Goal: Task Accomplishment & Management: Complete application form

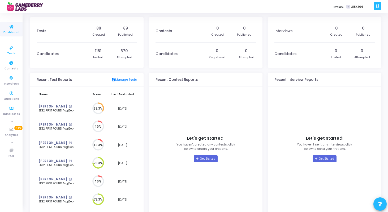
click at [11, 50] on icon at bounding box center [11, 48] width 11 height 7
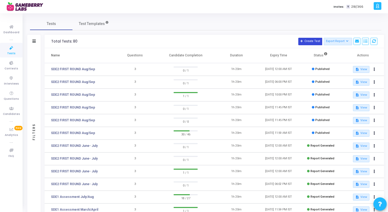
click at [306, 40] on button "Create Test" at bounding box center [310, 41] width 24 height 7
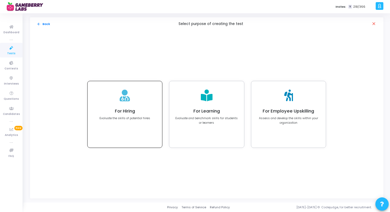
click at [127, 117] on p "Evaluate the skills of potential hires" at bounding box center [125, 118] width 51 height 5
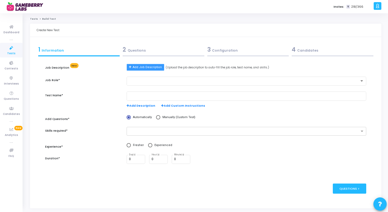
click at [150, 67] on span "Add Job Description" at bounding box center [147, 67] width 29 height 5
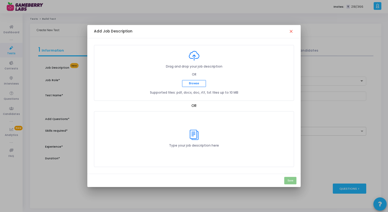
click at [195, 137] on icon at bounding box center [194, 135] width 11 height 10
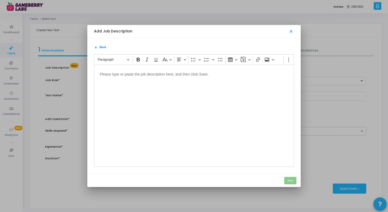
click at [290, 32] on mat-icon "close" at bounding box center [291, 31] width 5 height 5
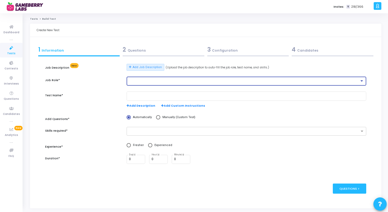
click at [167, 80] on div at bounding box center [244, 81] width 230 height 4
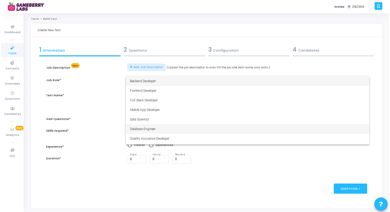
scroll to position [37, 0]
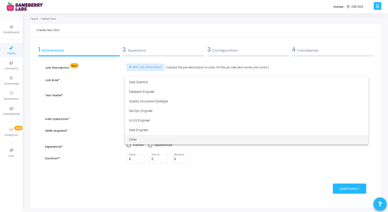
click at [153, 139] on span "Other" at bounding box center [246, 140] width 235 height 10
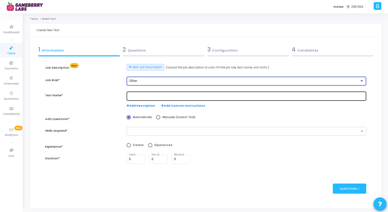
click at [158, 98] on div at bounding box center [246, 96] width 235 height 10
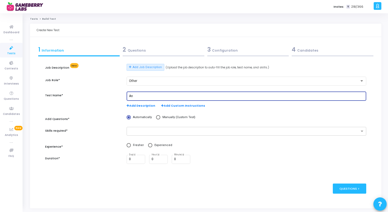
type input "A"
type input "Product Analyst Hiring Test"
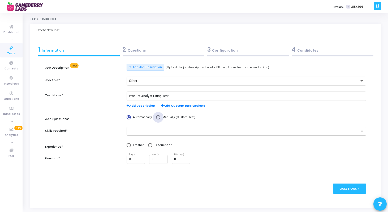
click at [156, 119] on span at bounding box center [158, 117] width 4 height 4
click at [156, 119] on input "Manually (Custom Test)" at bounding box center [158, 117] width 4 height 4
radio input "true"
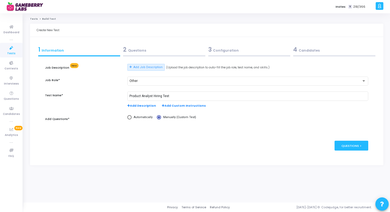
click at [134, 114] on div "Job Description New Add Job Description (Upload the job description to auto-fil…" at bounding box center [206, 95] width 323 height 62
click at [128, 122] on div "Automatically Manually (Custom Test)" at bounding box center [248, 120] width 246 height 10
click at [129, 119] on span at bounding box center [129, 117] width 4 height 4
click at [129, 119] on input "Automatically" at bounding box center [129, 117] width 4 height 4
radio input "true"
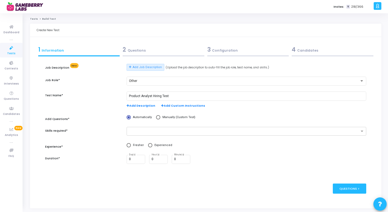
click at [157, 118] on span at bounding box center [158, 117] width 4 height 4
click at [157, 118] on input "Manually (Custom Test)" at bounding box center [158, 117] width 4 height 4
radio input "true"
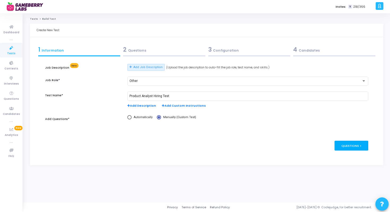
click at [351, 148] on div "Questions >" at bounding box center [352, 145] width 34 height 10
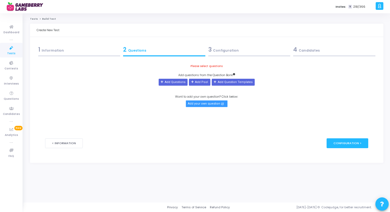
click at [204, 103] on button "Add your own question open_in_new" at bounding box center [207, 103] width 42 height 7
click at [212, 105] on button "Add your own question open_in_new" at bounding box center [207, 103] width 42 height 7
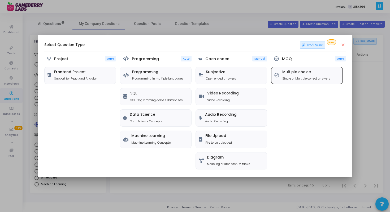
click at [301, 71] on h5 "Multiple choice" at bounding box center [306, 72] width 48 height 5
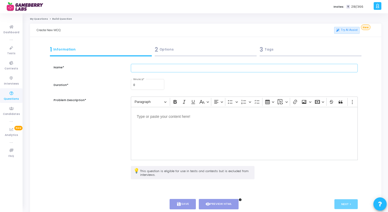
click at [159, 69] on input "text" at bounding box center [244, 68] width 227 height 9
type input "H"
type input "Test1"
click at [148, 82] on div "0 Minute(s) *" at bounding box center [147, 83] width 29 height 11
type input "0"
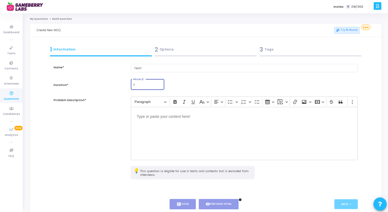
type input "1"
click at [159, 117] on p "Editor editing area: main" at bounding box center [244, 116] width 215 height 7
click at [182, 205] on button "save Save" at bounding box center [183, 204] width 26 height 10
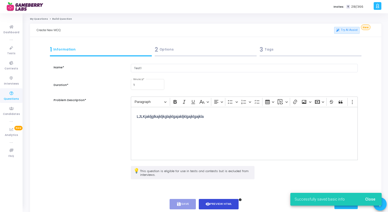
click at [220, 200] on button "visibility Preview HTML" at bounding box center [219, 204] width 40 height 10
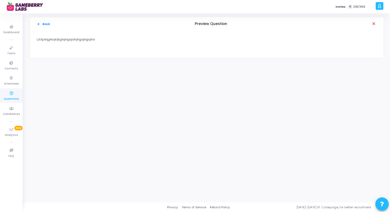
click at [373, 23] on mat-icon "close" at bounding box center [374, 23] width 5 height 5
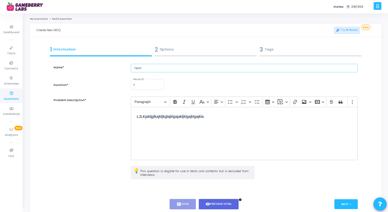
click at [212, 66] on input "Test1" at bounding box center [244, 68] width 227 height 9
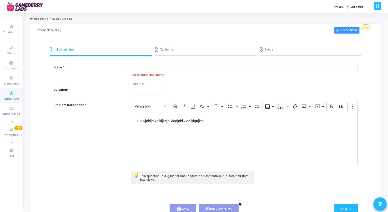
click at [346, 31] on link "Try AI Assist" at bounding box center [346, 30] width 25 height 7
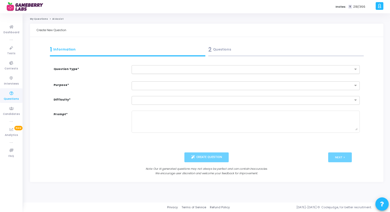
click at [217, 67] on input "text" at bounding box center [241, 69] width 212 height 5
click at [213, 77] on div "MCQ" at bounding box center [246, 78] width 228 height 9
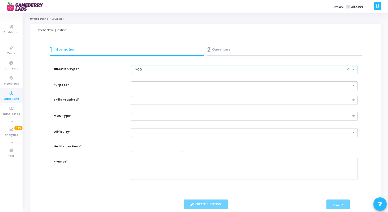
click at [209, 84] on input "text" at bounding box center [239, 85] width 210 height 5
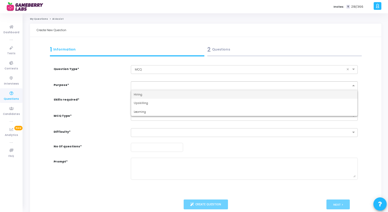
click at [207, 93] on div "Hiring" at bounding box center [244, 94] width 226 height 9
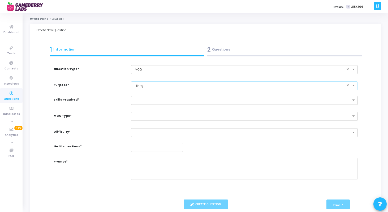
click at [204, 100] on input "text" at bounding box center [239, 99] width 210 height 5
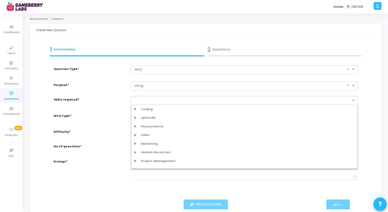
click at [137, 116] on div "Aptitude" at bounding box center [244, 117] width 221 height 5
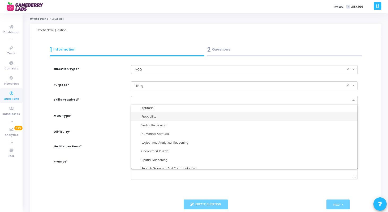
scroll to position [21, 0]
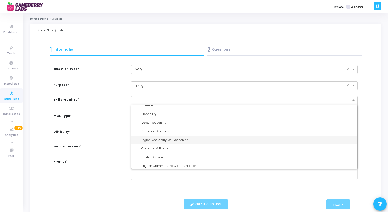
click at [147, 138] on span "Logical And Analytical Reasoning" at bounding box center [164, 139] width 47 height 4
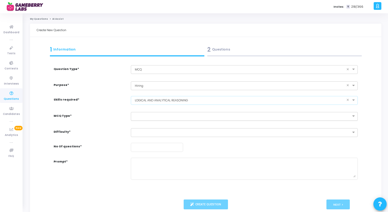
click at [150, 113] on input "text" at bounding box center [239, 115] width 210 height 5
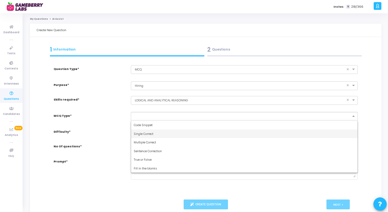
click at [148, 132] on span "Single Correct" at bounding box center [144, 133] width 20 height 4
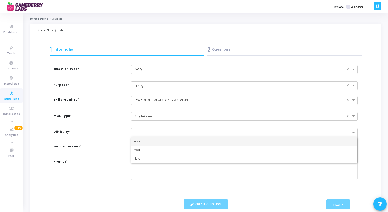
click at [147, 136] on ng-select "Easy Medium Hard" at bounding box center [244, 132] width 227 height 9
click at [146, 140] on div "Easy" at bounding box center [244, 141] width 226 height 9
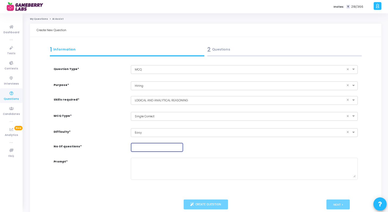
click at [148, 148] on input "number" at bounding box center [157, 147] width 48 height 4
click at [180, 145] on input "1" at bounding box center [157, 147] width 48 height 4
click at [180, 145] on input "2" at bounding box center [157, 147] width 48 height 4
click at [180, 145] on input "3" at bounding box center [157, 147] width 48 height 4
click at [180, 145] on input "4" at bounding box center [157, 147] width 48 height 4
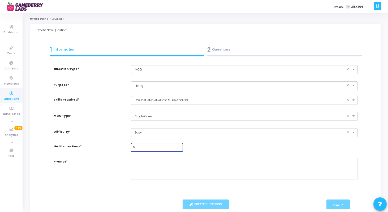
click at [180, 145] on input "5" at bounding box center [157, 147] width 48 height 4
click at [180, 145] on input "6" at bounding box center [157, 147] width 48 height 4
click at [180, 146] on input "7" at bounding box center [157, 147] width 48 height 4
type input "8"
click at [180, 145] on input "8" at bounding box center [157, 147] width 48 height 4
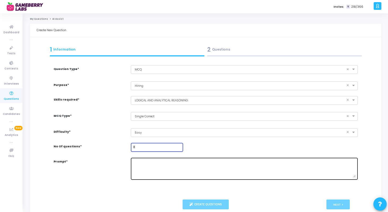
click at [175, 168] on textarea at bounding box center [244, 168] width 222 height 18
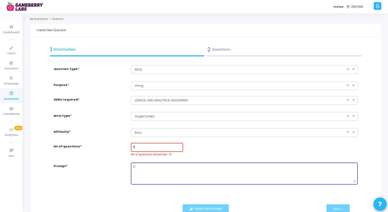
type textarea "F"
type textarea "Q"
type textarea "Easy questions that are"
click at [162, 149] on div "8" at bounding box center [157, 147] width 48 height 10
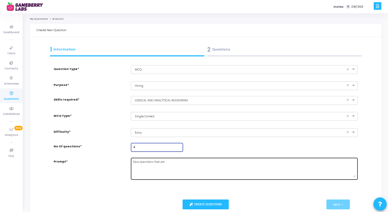
type input "4"
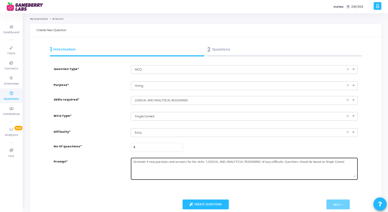
click at [169, 163] on textarea "Generate 4 mcq questions and answers for the skills: 'LOGICAL AND ANALYTICAL RE…" at bounding box center [244, 168] width 222 height 18
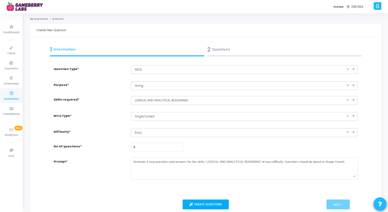
click at [219, 199] on button "Create Questions" at bounding box center [206, 204] width 46 height 10
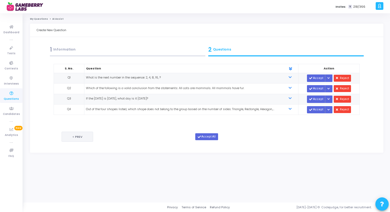
click at [85, 138] on button "< Prev" at bounding box center [78, 136] width 32 height 10
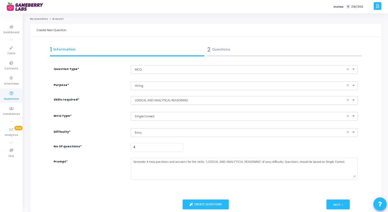
click at [157, 102] on div "× LOGICAL AND ANALYTICAL REASONING ×" at bounding box center [244, 100] width 227 height 9
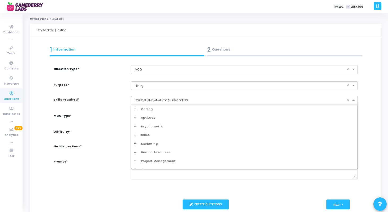
click at [137, 115] on div "Aptitude" at bounding box center [244, 117] width 226 height 9
click at [136, 117] on icon "Options list" at bounding box center [135, 117] width 3 height 3
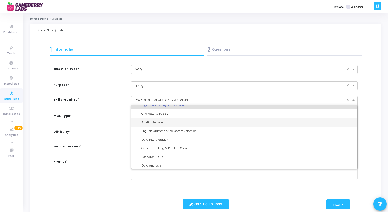
scroll to position [57, 0]
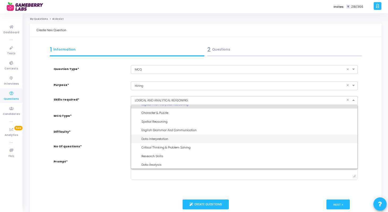
click at [152, 137] on span "Data Interpretation" at bounding box center [154, 138] width 27 height 4
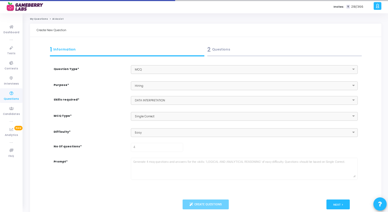
type textarea "Generate 4 mcq questions and answers for the skills: 'DATA INTERPRETATION' of e…"
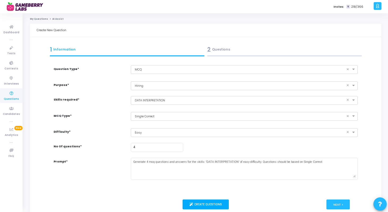
click at [217, 199] on button "Create Questions" at bounding box center [206, 204] width 46 height 10
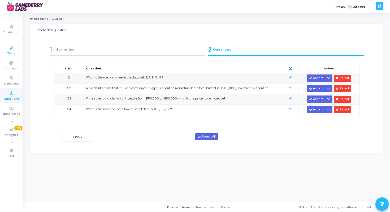
click at [13, 51] on span "Tests" at bounding box center [11, 53] width 8 height 5
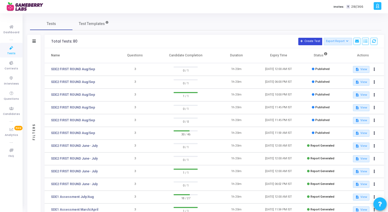
click at [318, 40] on button "Create Test" at bounding box center [310, 41] width 24 height 7
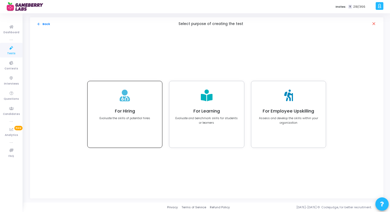
click at [122, 112] on h4 "For Hiring" at bounding box center [125, 110] width 51 height 5
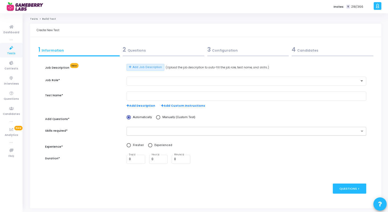
click at [158, 132] on input "text" at bounding box center [245, 131] width 230 height 5
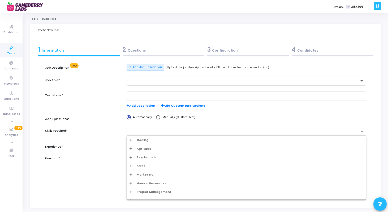
click at [133, 140] on div "Coding" at bounding box center [247, 139] width 234 height 5
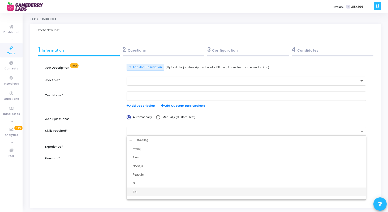
scroll to position [4, 0]
click at [141, 188] on div "Sql" at bounding box center [248, 188] width 231 height 5
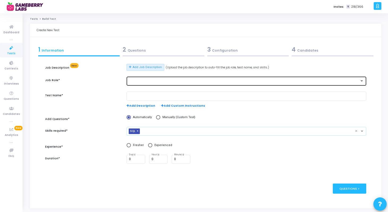
click at [158, 81] on div at bounding box center [244, 81] width 230 height 4
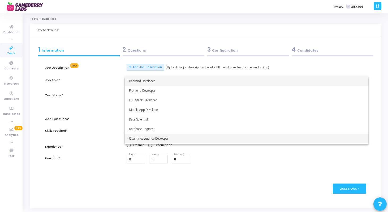
scroll to position [37, 0]
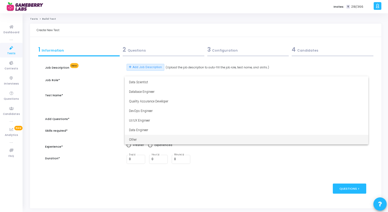
click at [146, 139] on span "Other" at bounding box center [246, 140] width 235 height 10
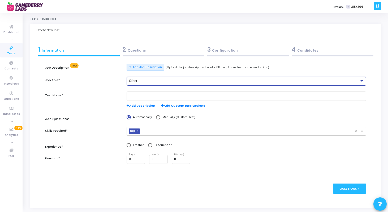
click at [153, 102] on div "Add Description Add Custom Instructions" at bounding box center [247, 99] width 240 height 16
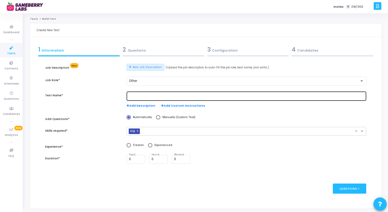
click at [154, 96] on input "text" at bounding box center [246, 96] width 235 height 4
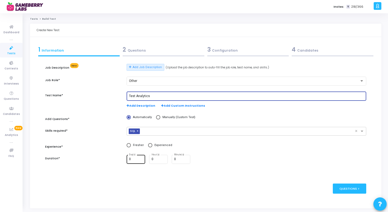
type input "Test Analytics"
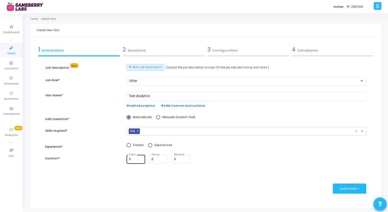
click at [136, 157] on div "0 Day(s)" at bounding box center [136, 159] width 14 height 10
type input "1"
click at [164, 158] on input "1" at bounding box center [159, 159] width 14 height 4
click at [153, 144] on span "Experienced" at bounding box center [162, 145] width 20 height 5
click at [152, 144] on input "Experienced" at bounding box center [150, 145] width 4 height 4
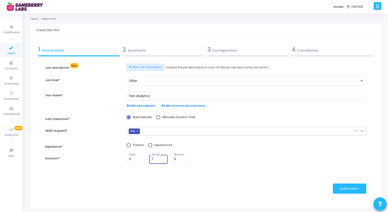
radio input "true"
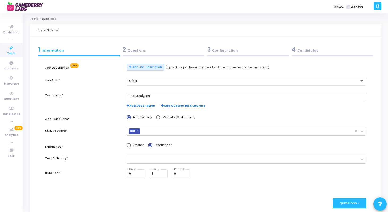
click at [179, 163] on ng-select at bounding box center [247, 158] width 240 height 9
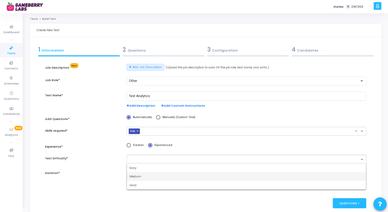
click at [173, 180] on div "Medium" at bounding box center [246, 176] width 239 height 9
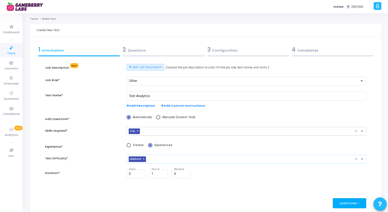
click at [350, 204] on div "Questions >" at bounding box center [350, 203] width 34 height 10
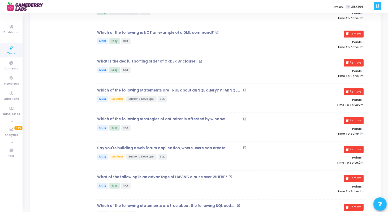
scroll to position [0, 0]
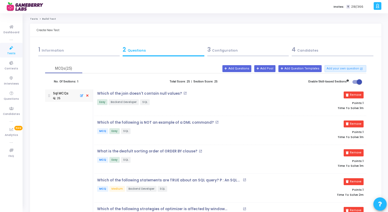
click at [91, 53] on div "1 Information" at bounding box center [79, 49] width 82 height 9
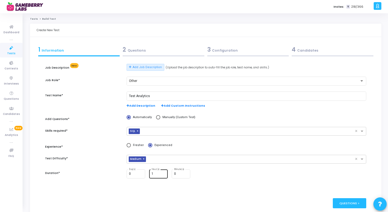
click at [158, 173] on input "1" at bounding box center [159, 174] width 14 height 4
type input "30"
click at [352, 207] on div "Questions >" at bounding box center [350, 203] width 34 height 10
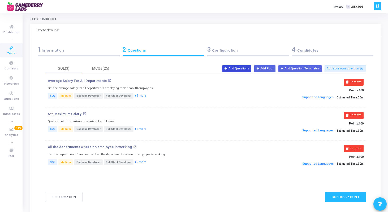
click at [239, 67] on button "Add Questions" at bounding box center [236, 68] width 29 height 7
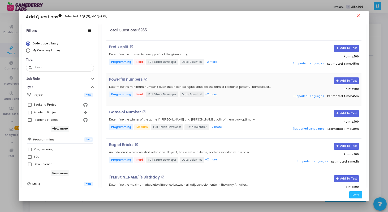
scroll to position [87, 0]
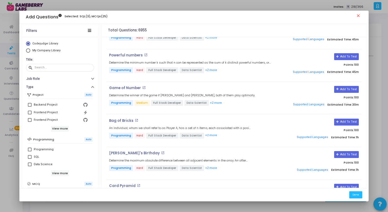
click at [360, 17] on mat-icon "close" at bounding box center [359, 16] width 6 height 6
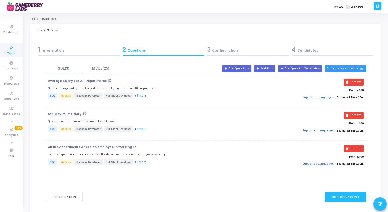
click at [343, 69] on button "Add your own question open_in_new" at bounding box center [346, 68] width 42 height 7
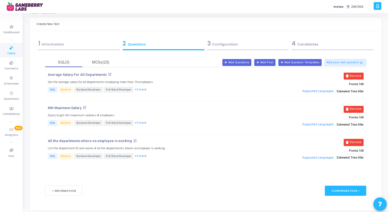
scroll to position [0, 0]
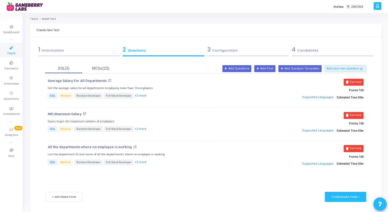
click at [249, 51] on div "3 Configuration" at bounding box center [248, 49] width 82 height 9
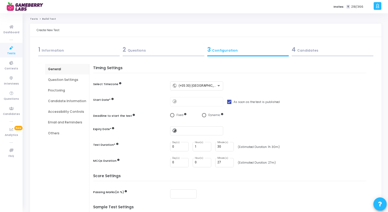
click at [184, 47] on div "2 Questions" at bounding box center [164, 49] width 82 height 9
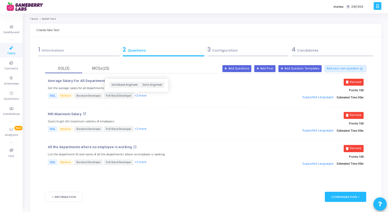
click at [137, 96] on button "+2 more" at bounding box center [140, 95] width 12 height 5
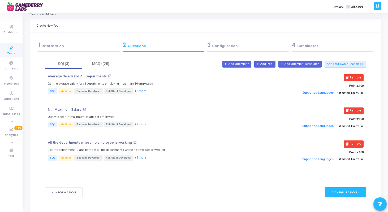
scroll to position [2, 0]
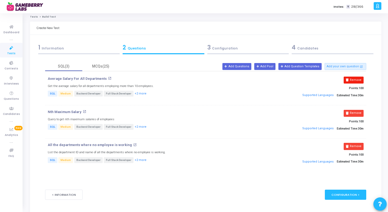
click at [357, 76] on button "Remove" at bounding box center [354, 79] width 20 height 7
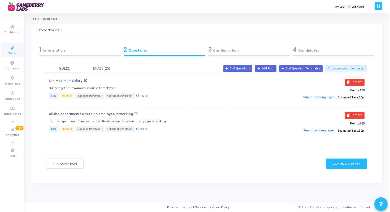
scroll to position [0, 0]
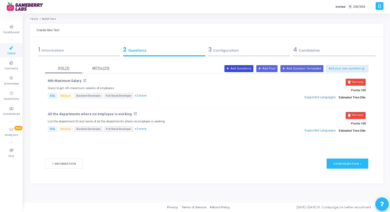
click at [250, 66] on button "Add Questions" at bounding box center [239, 68] width 29 height 7
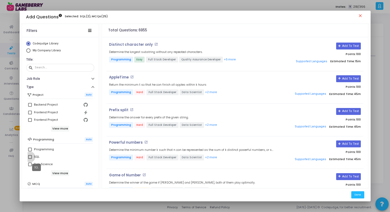
click at [35, 158] on div "SQL" at bounding box center [37, 156] width 6 height 6
click at [30, 158] on input "SQL" at bounding box center [30, 158] width 0 height 0
checkbox input "true"
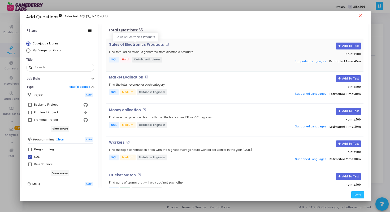
click at [146, 45] on p "Sales of Electronics Products" at bounding box center [136, 44] width 55 height 4
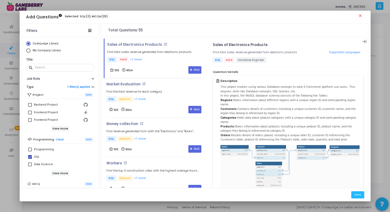
drag, startPoint x: 221, startPoint y: 85, endPoint x: 301, endPoint y: 123, distance: 88.1
click at [301, 123] on p "This project involves using various Database concepts to solve E-Commerce platf…" at bounding box center [291, 113] width 140 height 57
click at [296, 140] on p "This project involves using various Database concepts to solve E-Commerce platf…" at bounding box center [291, 113] width 140 height 57
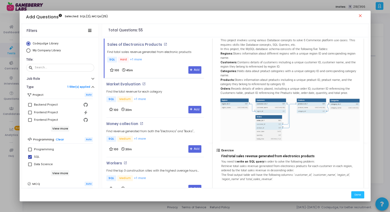
scroll to position [72, 0]
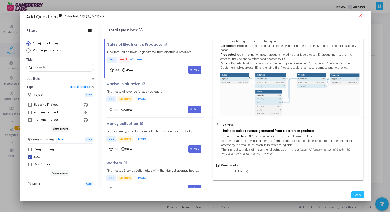
click at [359, 15] on mat-icon "close" at bounding box center [361, 16] width 6 height 6
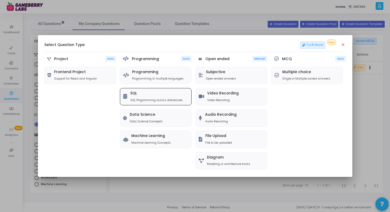
click at [143, 99] on p "SQL Programming across databases" at bounding box center [156, 100] width 53 height 5
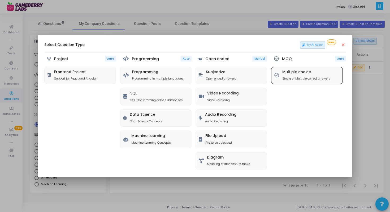
click at [295, 74] on h5 "Multiple choice" at bounding box center [306, 72] width 48 height 5
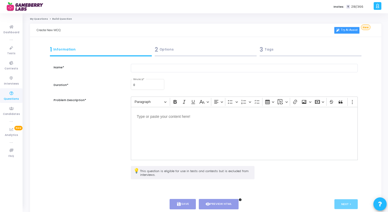
click at [343, 31] on link "Try AI Assist" at bounding box center [346, 30] width 25 height 7
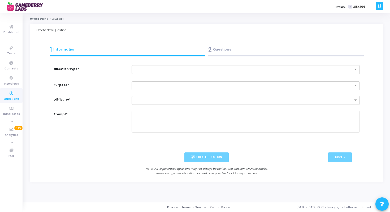
click at [279, 67] on input "text" at bounding box center [241, 69] width 212 height 5
click at [277, 77] on div "MCQ" at bounding box center [246, 78] width 228 height 9
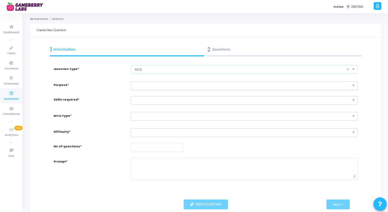
click at [275, 82] on div at bounding box center [244, 85] width 227 height 9
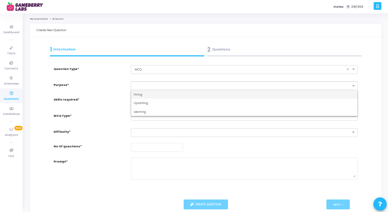
click at [269, 90] on div "Hiring" at bounding box center [244, 94] width 226 height 9
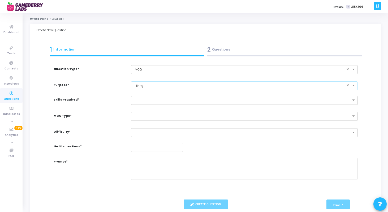
click at [266, 99] on input "text" at bounding box center [239, 99] width 210 height 5
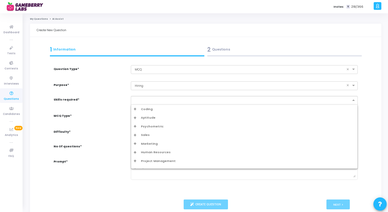
click at [117, 141] on div "Difficulty*" at bounding box center [89, 135] width 77 height 15
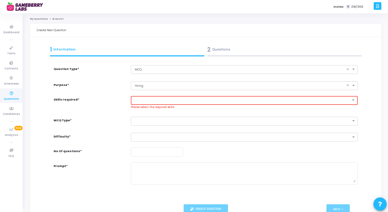
click at [147, 98] on input "text" at bounding box center [239, 100] width 210 height 5
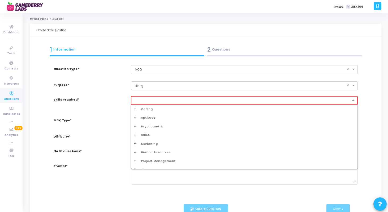
click at [136, 118] on icon "Options list" at bounding box center [135, 117] width 3 height 3
click at [107, 170] on div "Prompt*" at bounding box center [89, 176] width 77 height 28
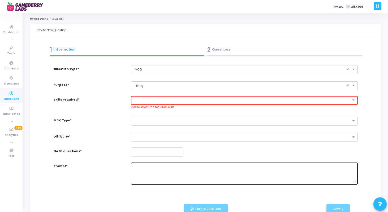
scroll to position [41, 0]
